Goal: Information Seeking & Learning: Learn about a topic

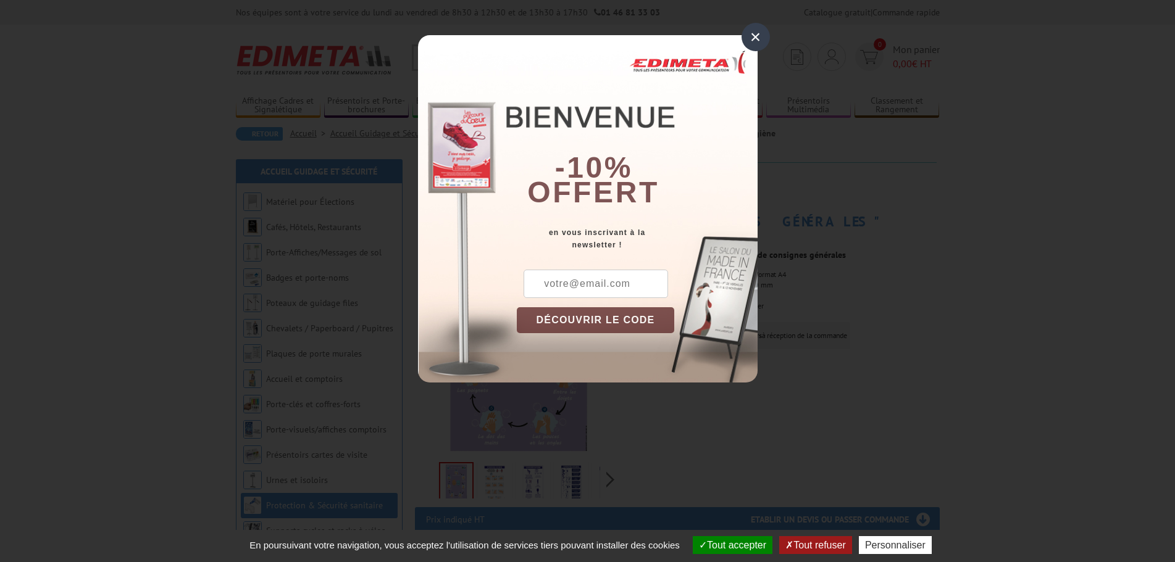
click at [756, 37] on div "×" at bounding box center [755, 37] width 28 height 28
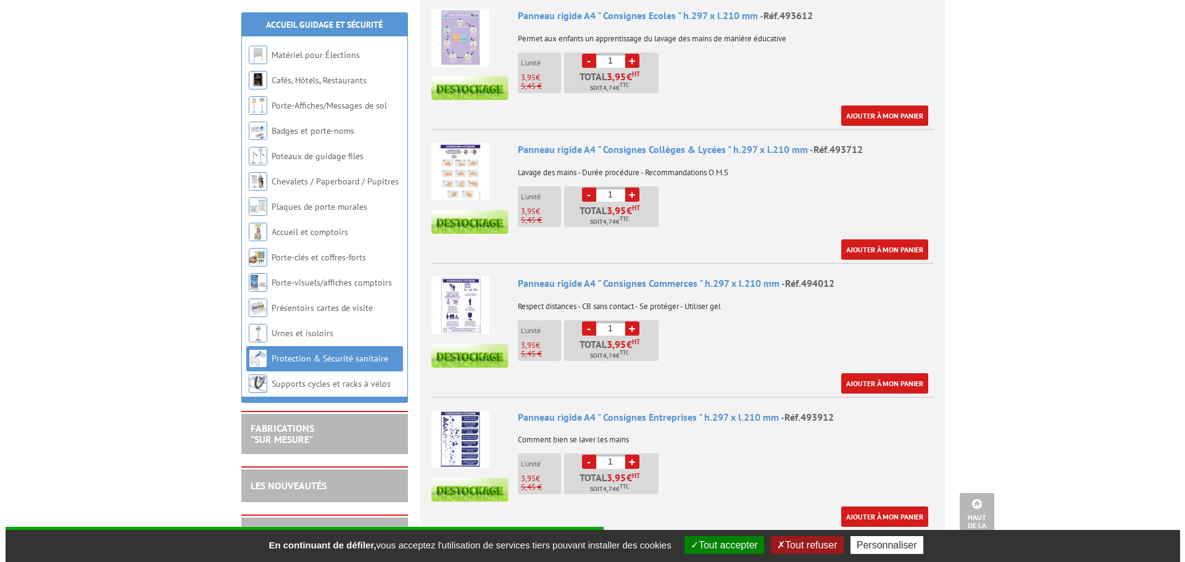
scroll to position [679, 0]
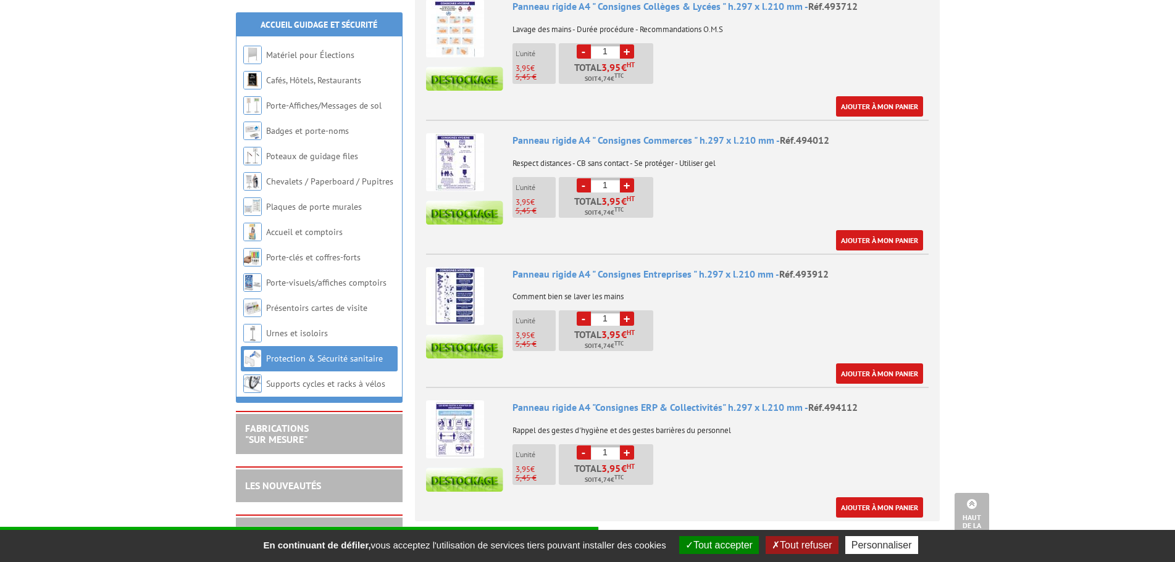
click at [457, 407] on img at bounding box center [455, 430] width 58 height 58
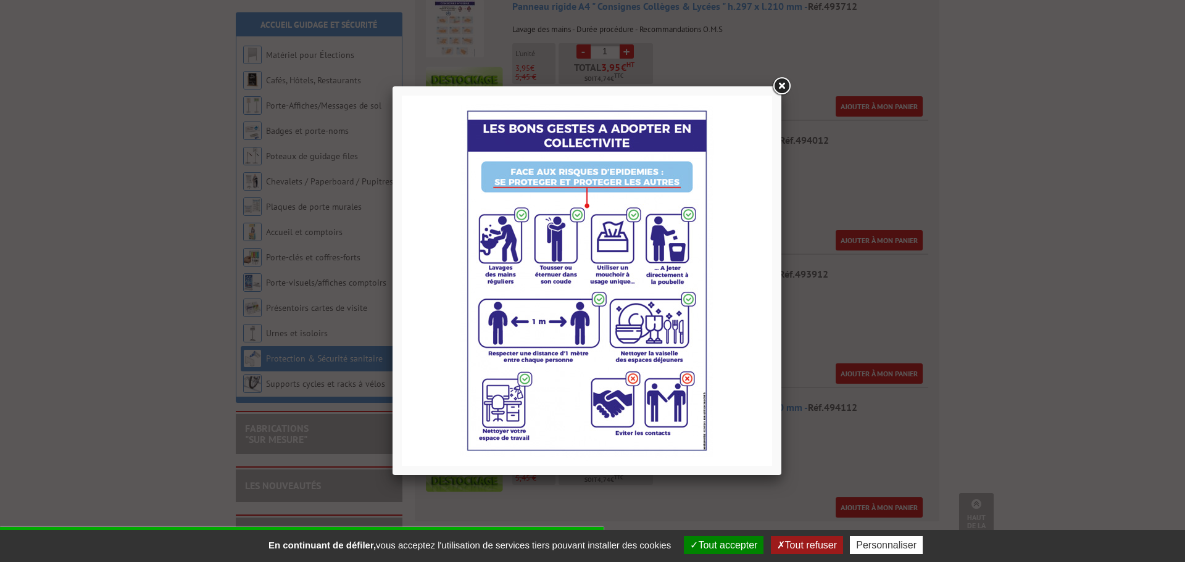
click at [783, 86] on link at bounding box center [781, 86] width 22 height 22
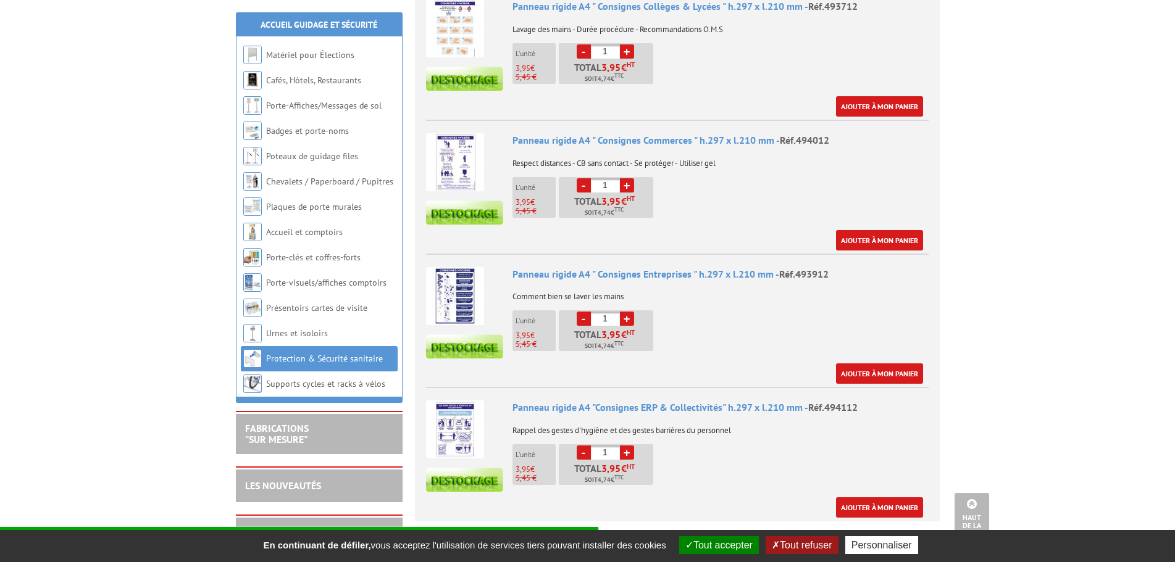
click at [453, 276] on img at bounding box center [455, 296] width 58 height 58
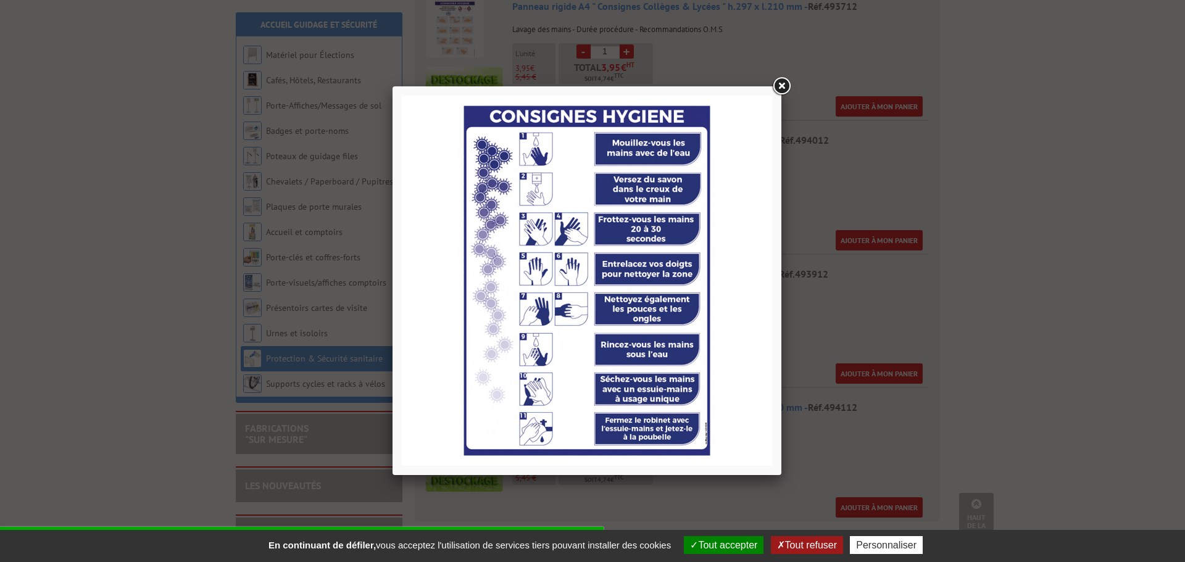
click at [786, 83] on link at bounding box center [781, 86] width 22 height 22
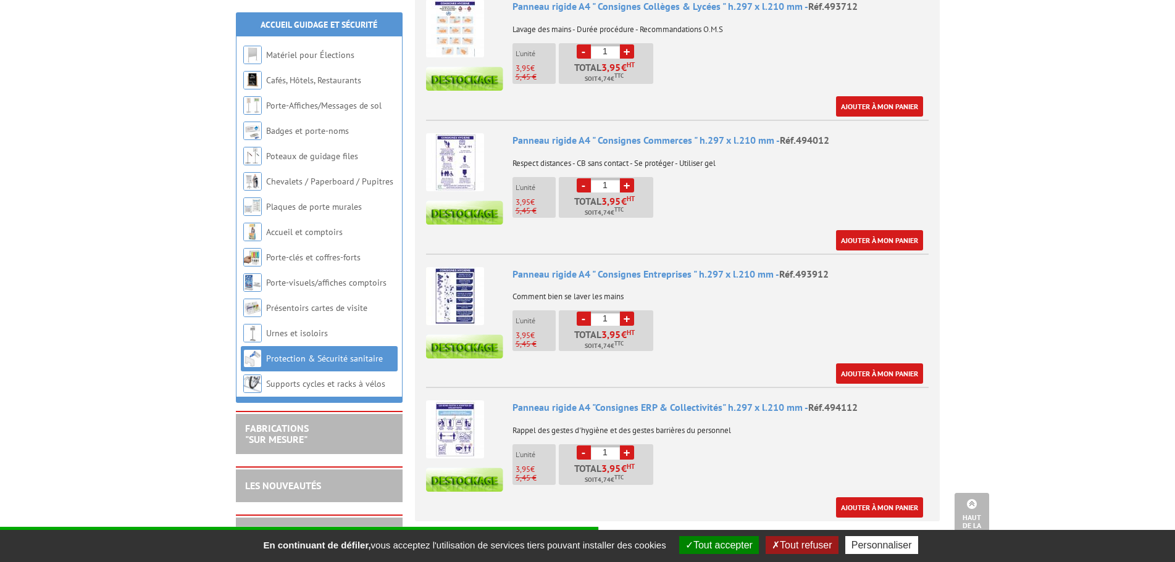
click at [462, 161] on img at bounding box center [455, 162] width 58 height 58
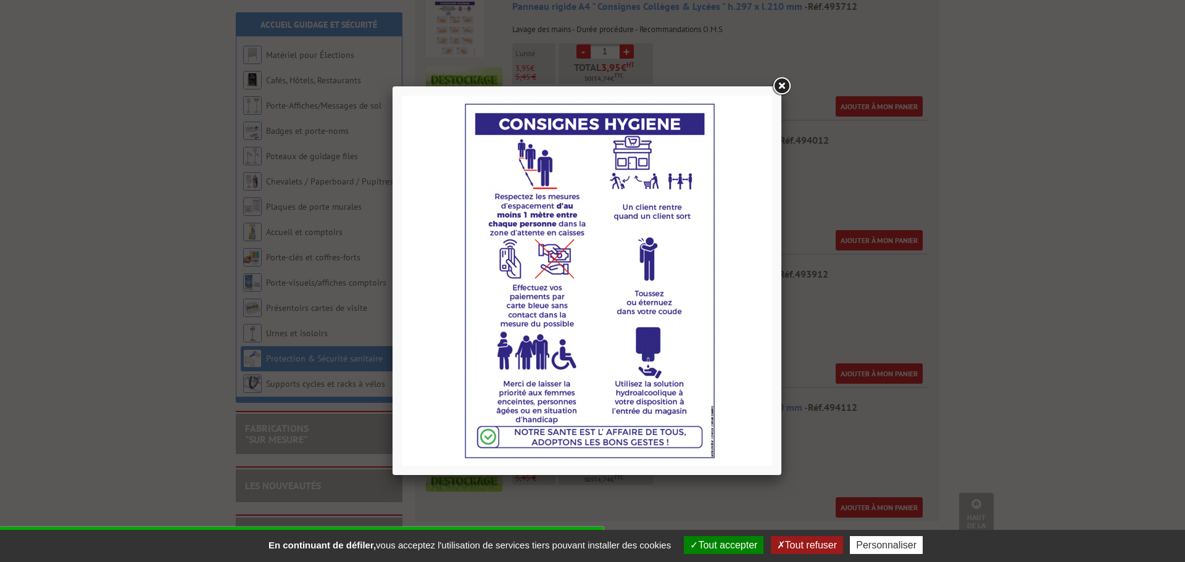
click at [777, 86] on link at bounding box center [781, 86] width 22 height 22
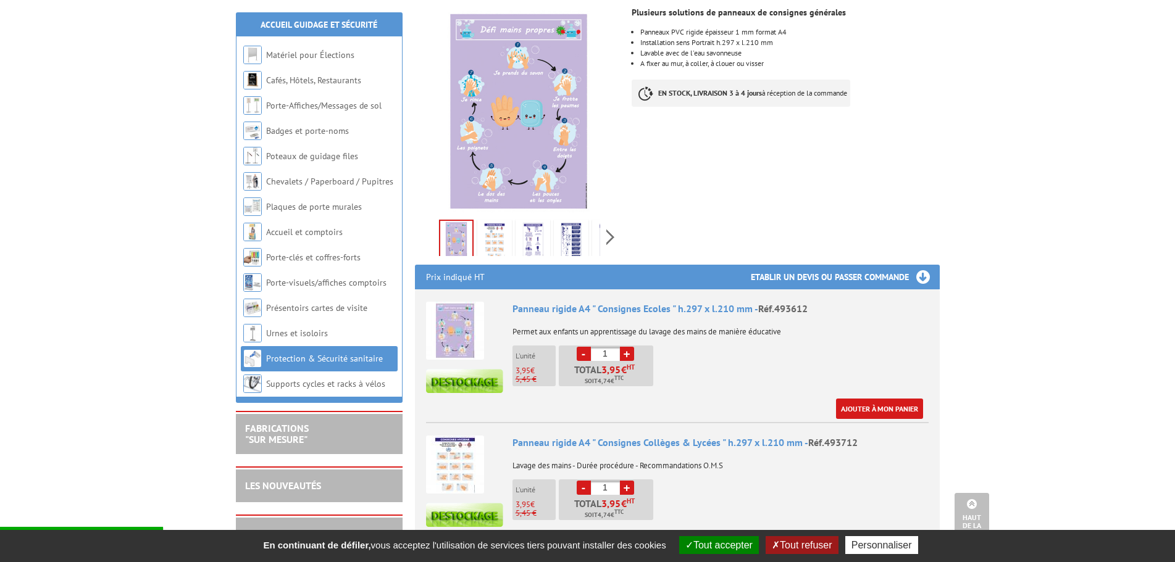
scroll to position [185, 0]
